Goal: Task Accomplishment & Management: Manage account settings

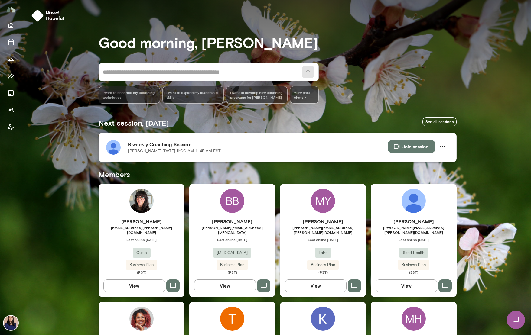
click at [111, 147] on img at bounding box center [113, 147] width 15 height 15
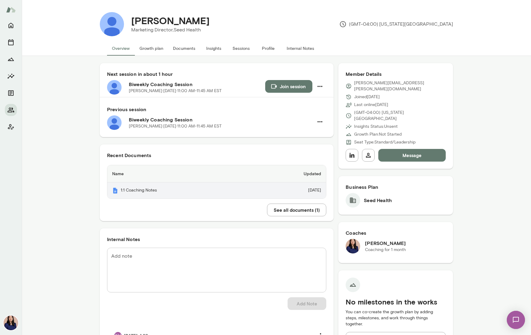
click at [129, 190] on th "1:1 Coaching Notes" at bounding box center [180, 191] width 146 height 16
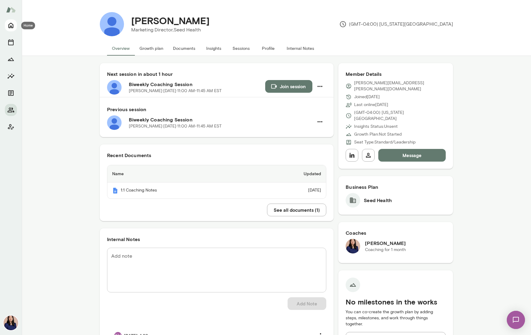
click at [6, 28] on button "Home" at bounding box center [11, 25] width 12 height 12
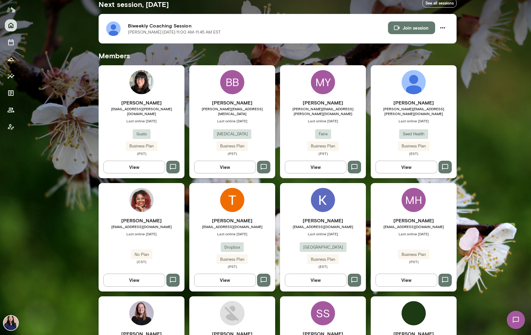
scroll to position [229, 0]
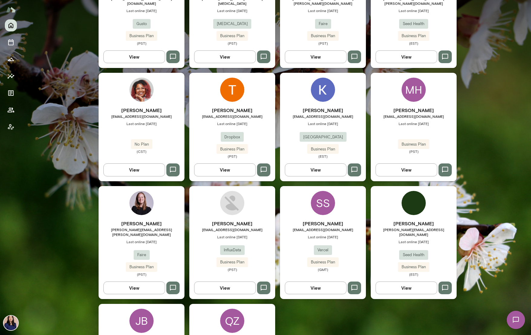
click at [138, 200] on img at bounding box center [141, 203] width 24 height 24
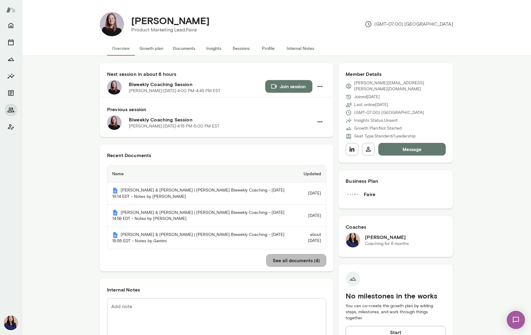
click at [289, 259] on button "See all documents ( 4 )" at bounding box center [296, 260] width 60 height 13
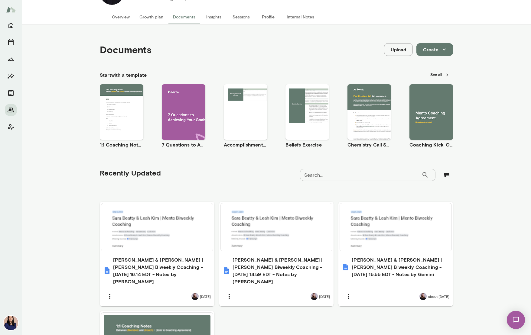
scroll to position [109, 0]
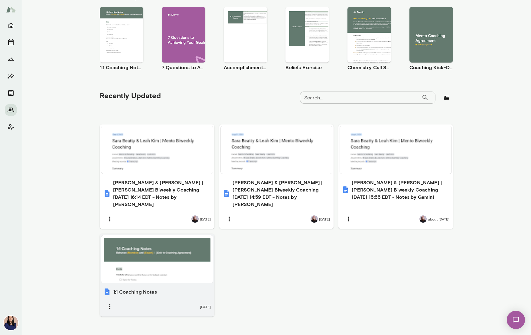
click at [158, 254] on div at bounding box center [157, 259] width 107 height 43
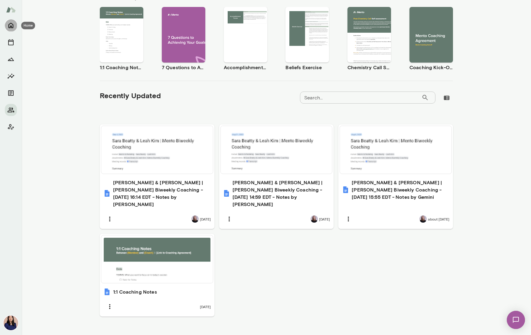
click at [13, 25] on icon "Home" at bounding box center [10, 25] width 7 height 7
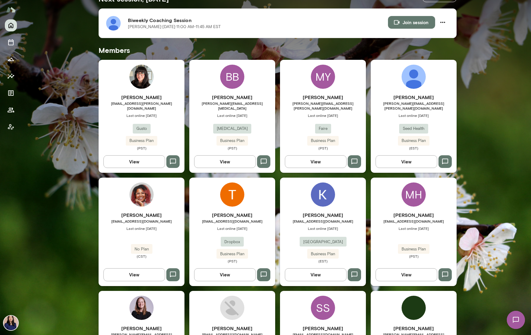
scroll to position [129, 0]
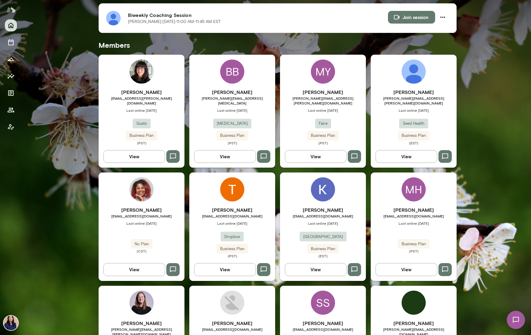
click at [222, 191] on img at bounding box center [232, 190] width 24 height 24
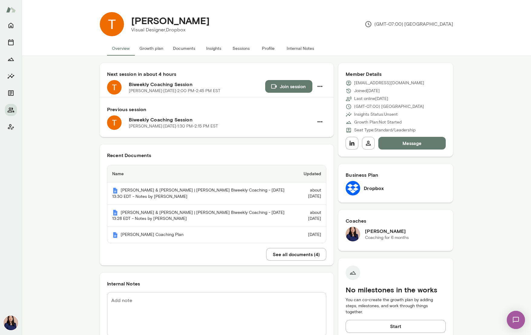
click at [306, 257] on button "See all documents ( 4 )" at bounding box center [296, 254] width 60 height 13
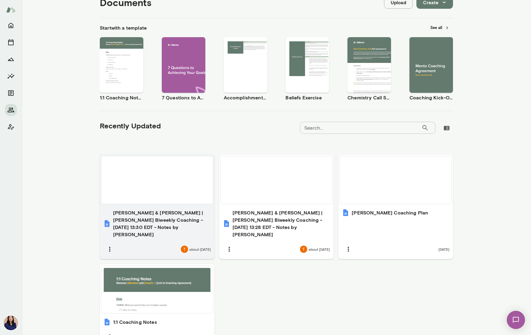
scroll to position [112, 0]
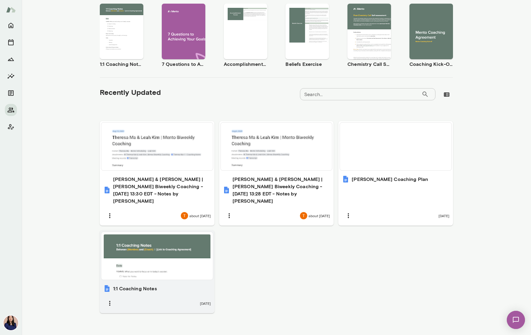
click at [177, 245] on div at bounding box center [157, 256] width 107 height 43
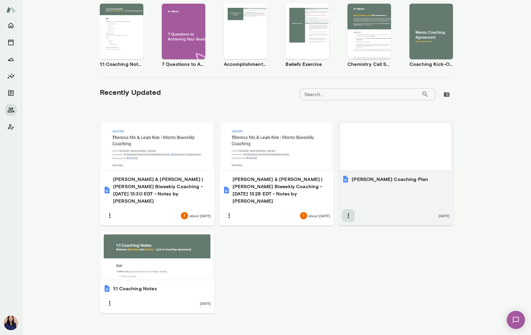
click at [348, 212] on icon "button" at bounding box center [348, 215] width 7 height 7
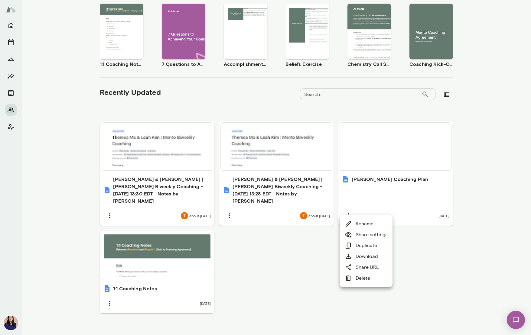
click at [365, 281] on link "Delete" at bounding box center [357, 278] width 25 height 7
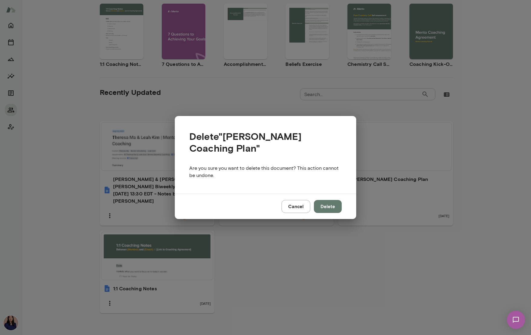
click at [364, 255] on div "Delete " [PERSON_NAME] Coaching Plan " Are you sure you want to delete this doc…" at bounding box center [265, 167] width 531 height 335
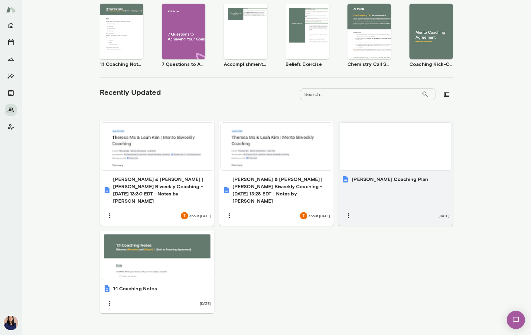
click at [371, 156] on div at bounding box center [395, 146] width 107 height 43
click at [346, 212] on icon "button" at bounding box center [348, 215] width 7 height 7
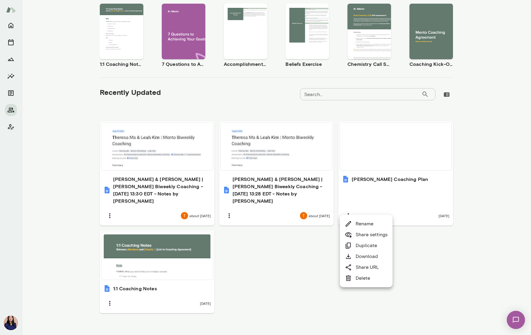
click at [369, 280] on link "Delete" at bounding box center [357, 278] width 25 height 7
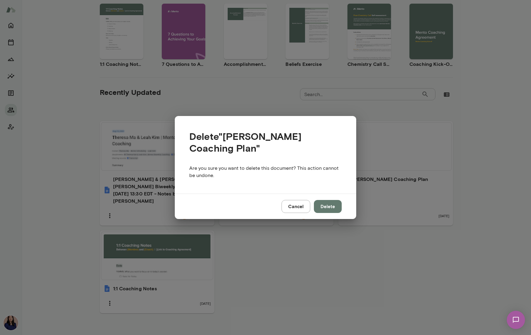
click at [330, 210] on button "Delete" at bounding box center [328, 206] width 28 height 13
